Goal: Task Accomplishment & Management: Complete application form

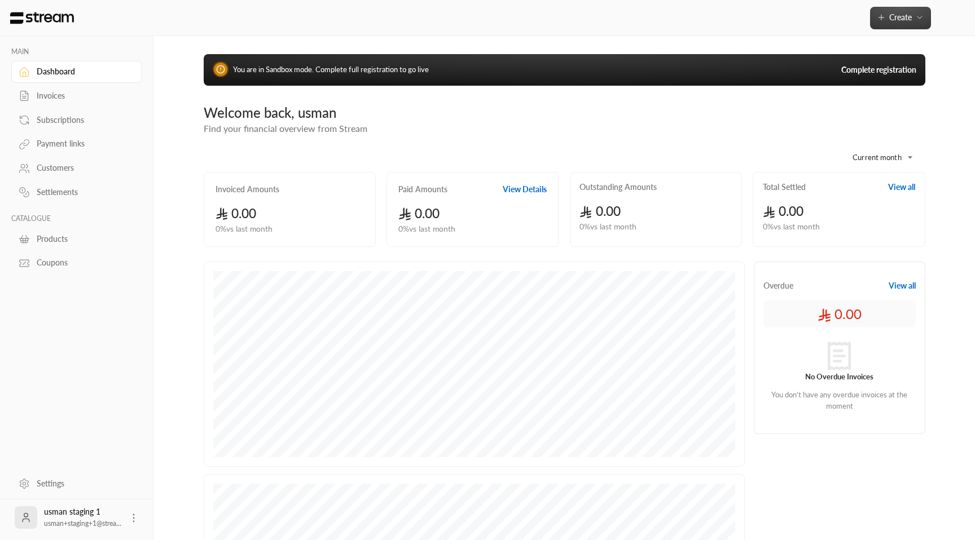
click at [899, 10] on button "Create" at bounding box center [900, 18] width 61 height 23
click at [131, 521] on icon at bounding box center [133, 518] width 11 height 11
click at [129, 518] on li "Logout" at bounding box center [116, 518] width 41 height 18
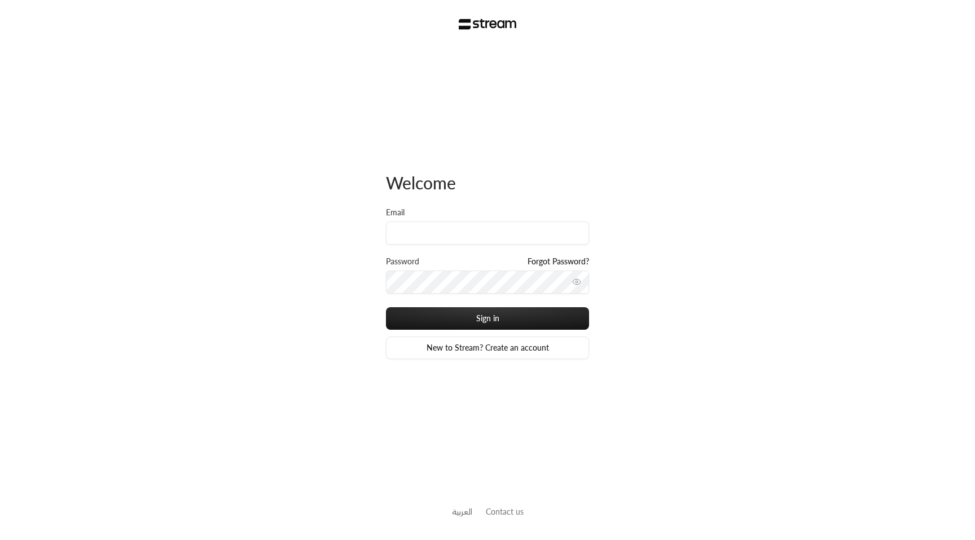
click at [477, 201] on div "Welcome" at bounding box center [487, 189] width 203 height 35
click at [489, 350] on link "New to Stream? Create an account" at bounding box center [487, 348] width 203 height 23
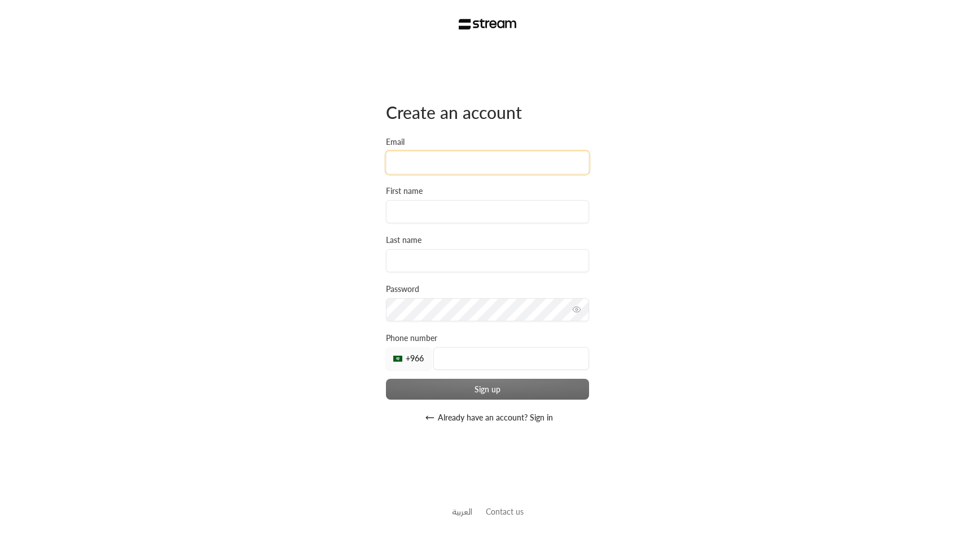
click at [460, 161] on input "Email" at bounding box center [487, 162] width 203 height 23
type input "usman+staging2@streampay.sa"
type input "usman"
type input "staging2"
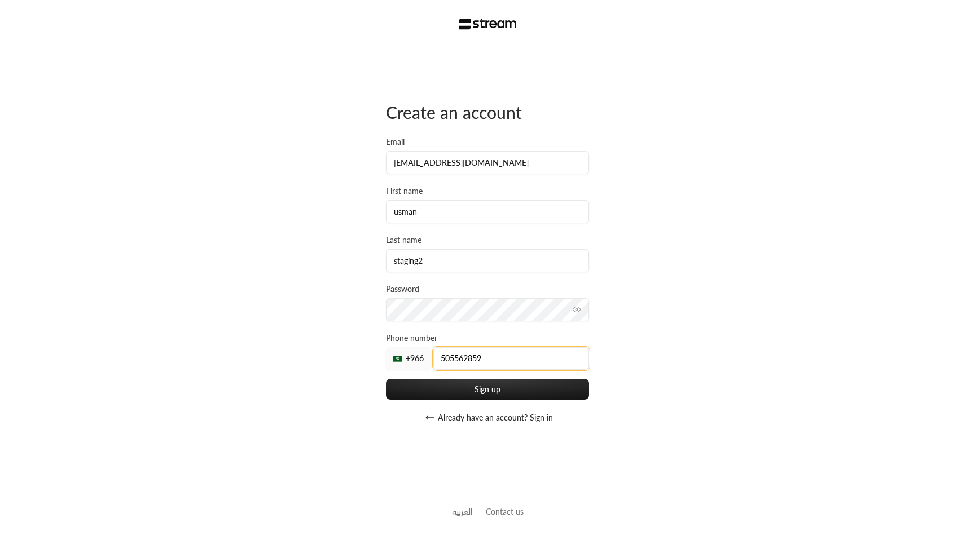
type input "505562859"
click at [500, 395] on button "Sign up" at bounding box center [487, 389] width 203 height 21
